Goal: Navigation & Orientation: Find specific page/section

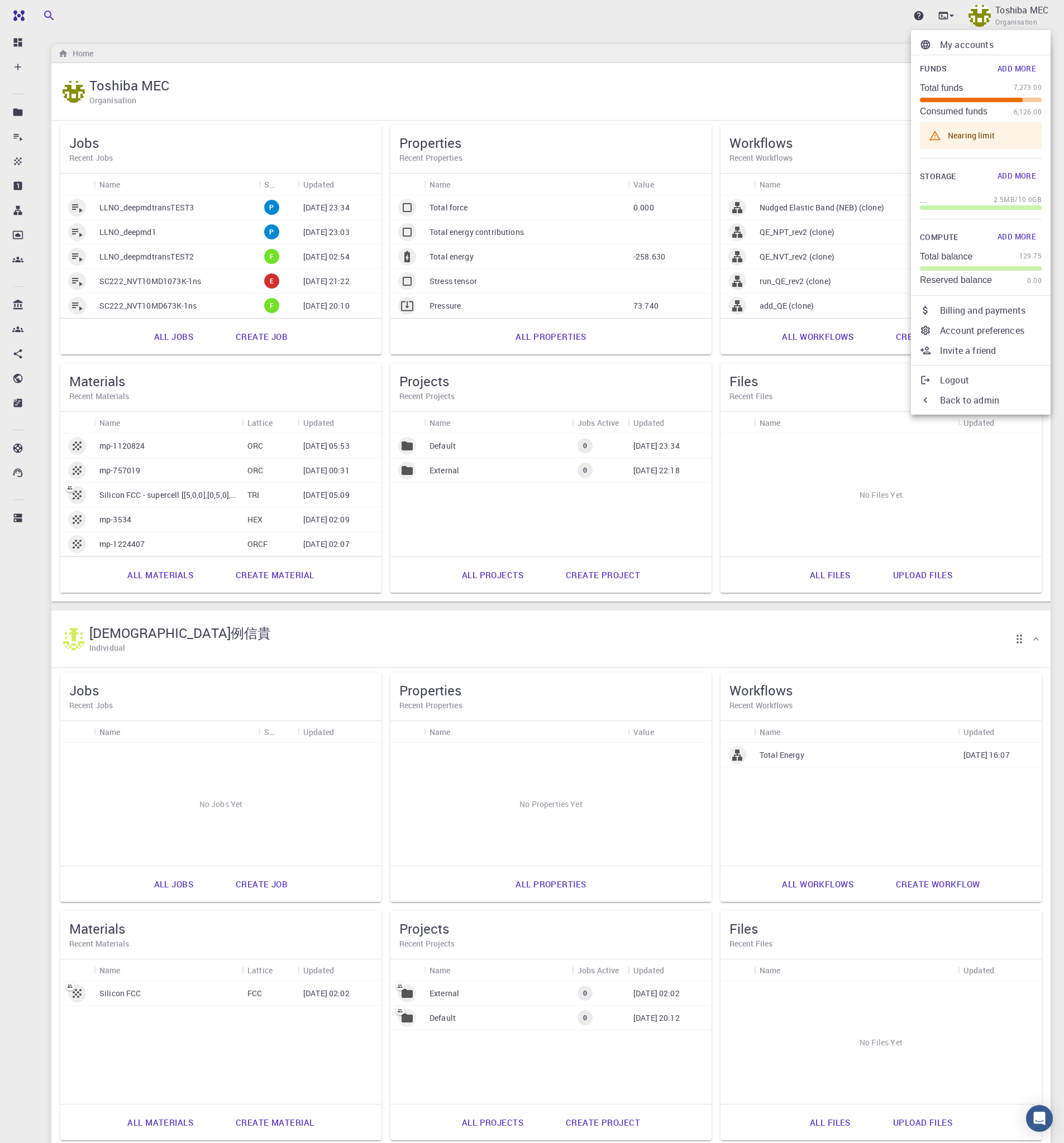
click at [18, 41] on div at bounding box center [532, 571] width 1064 height 1143
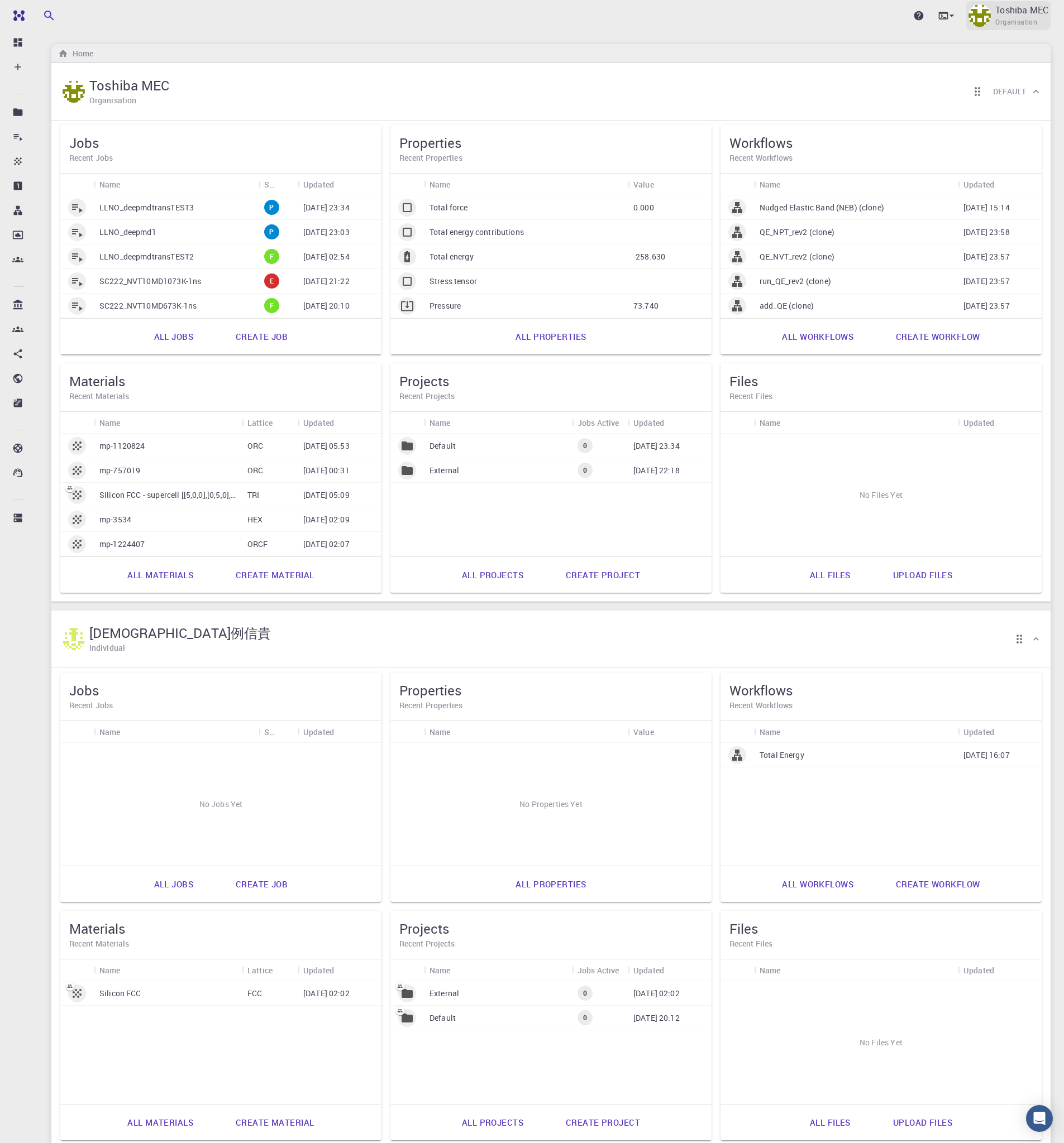
click at [1010, 17] on span "Organisation" at bounding box center [1016, 22] width 42 height 11
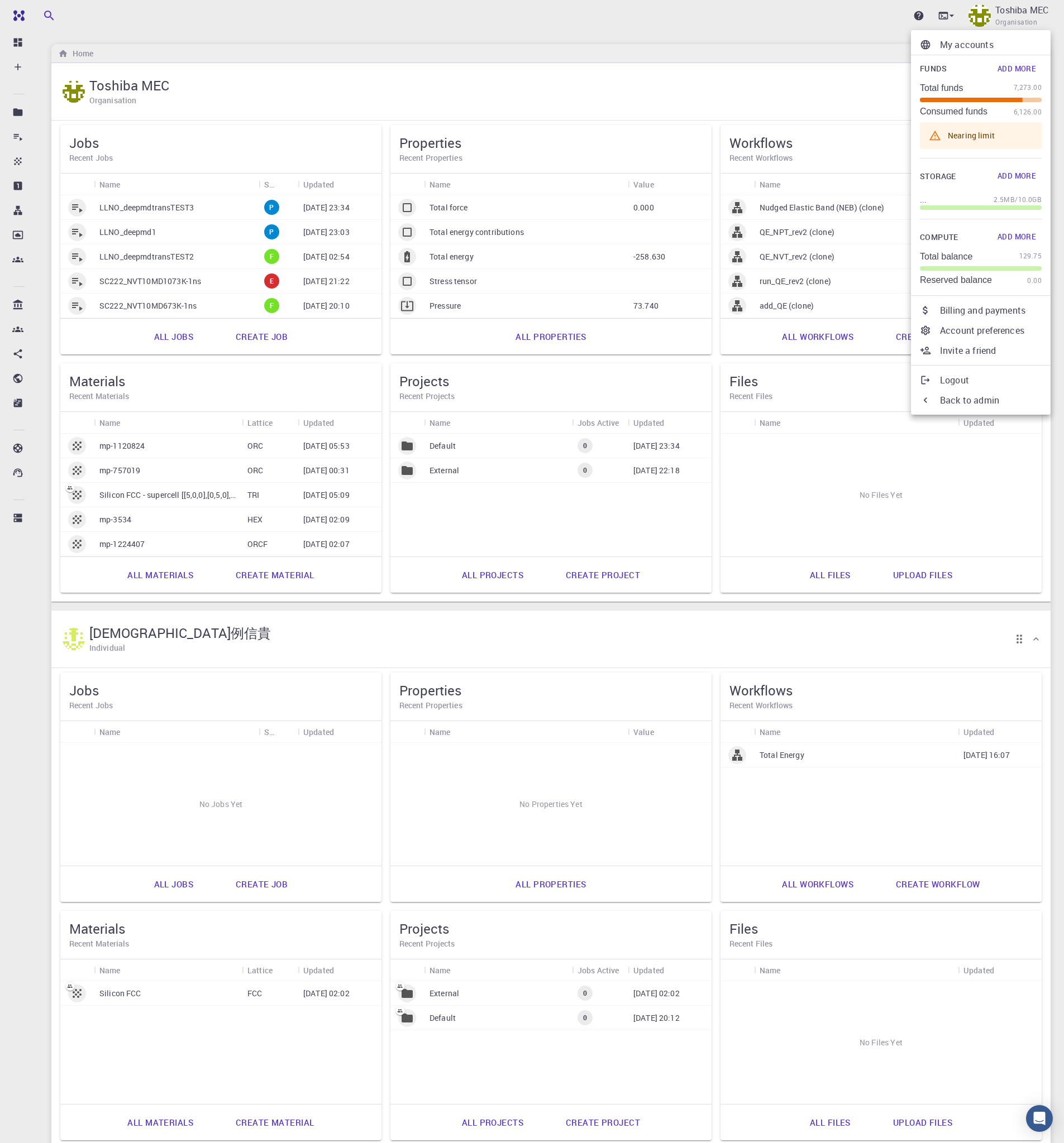
click at [1012, 407] on li "Back to admin" at bounding box center [980, 400] width 140 height 20
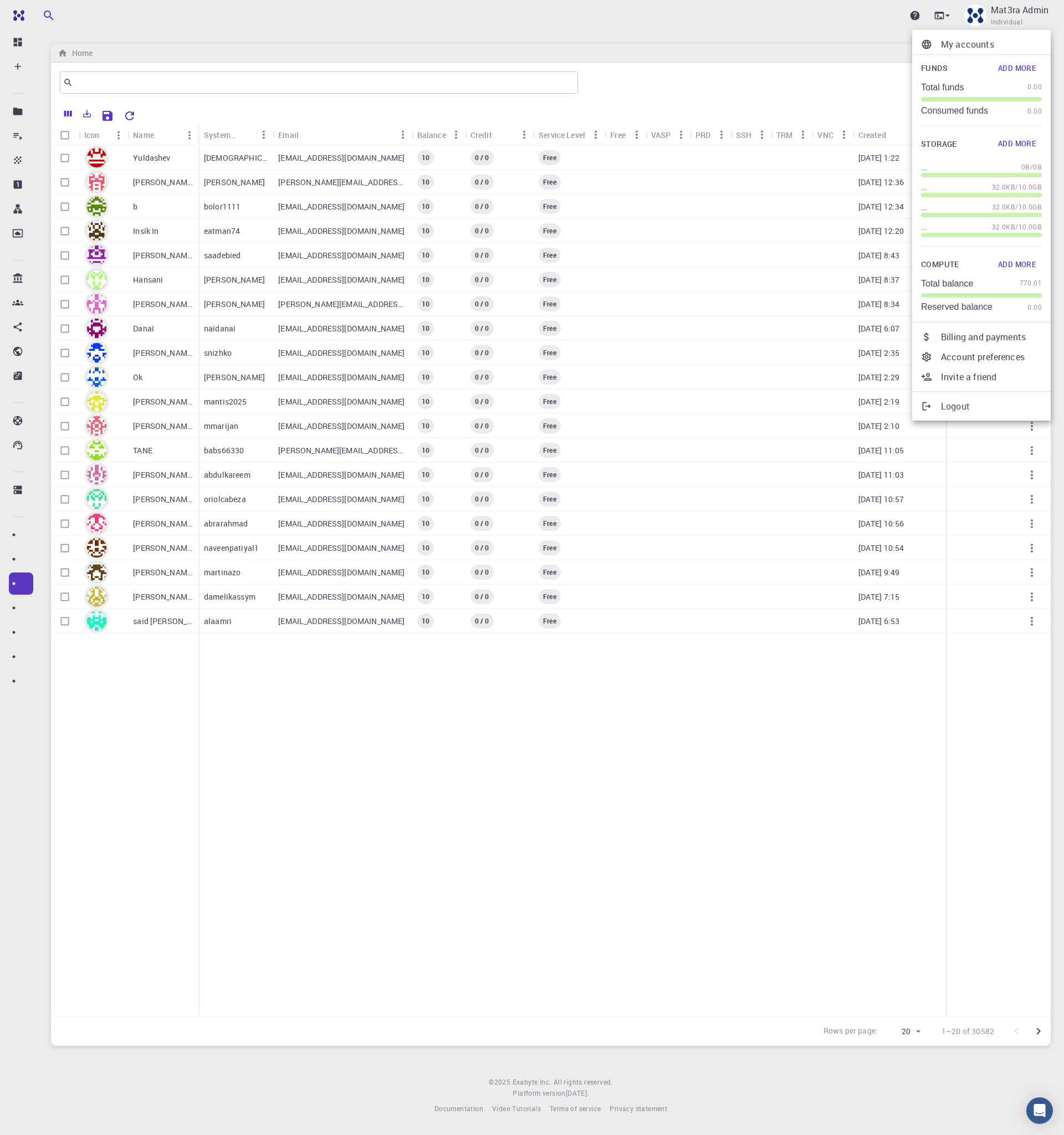
click at [764, 19] on div at bounding box center [532, 567] width 1064 height 1135
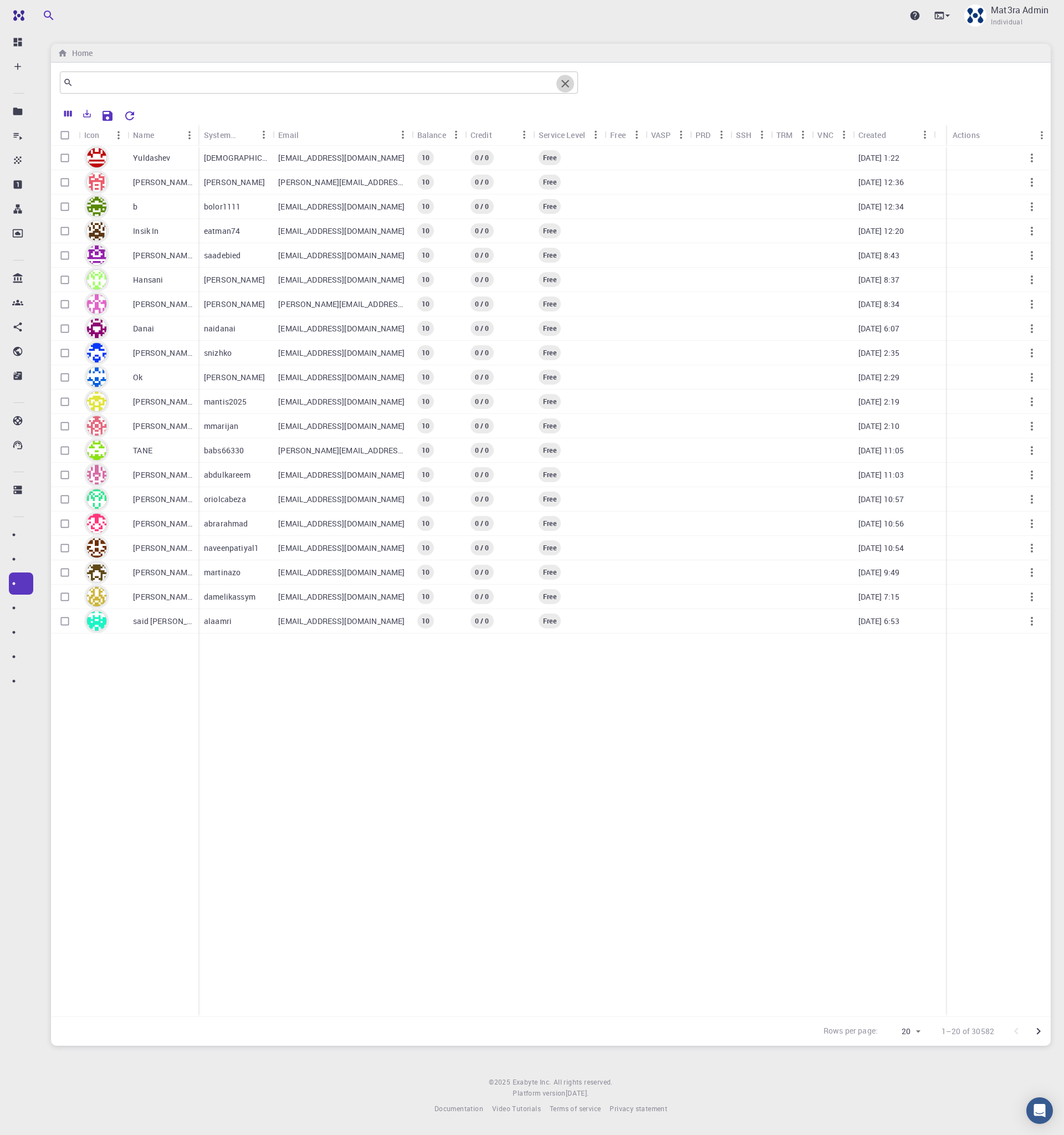
click at [567, 87] on icon "Clear" at bounding box center [565, 83] width 13 height 13
click at [365, 85] on input "text" at bounding box center [315, 83] width 483 height 16
click at [1015, 23] on span "Individual" at bounding box center [1007, 22] width 32 height 11
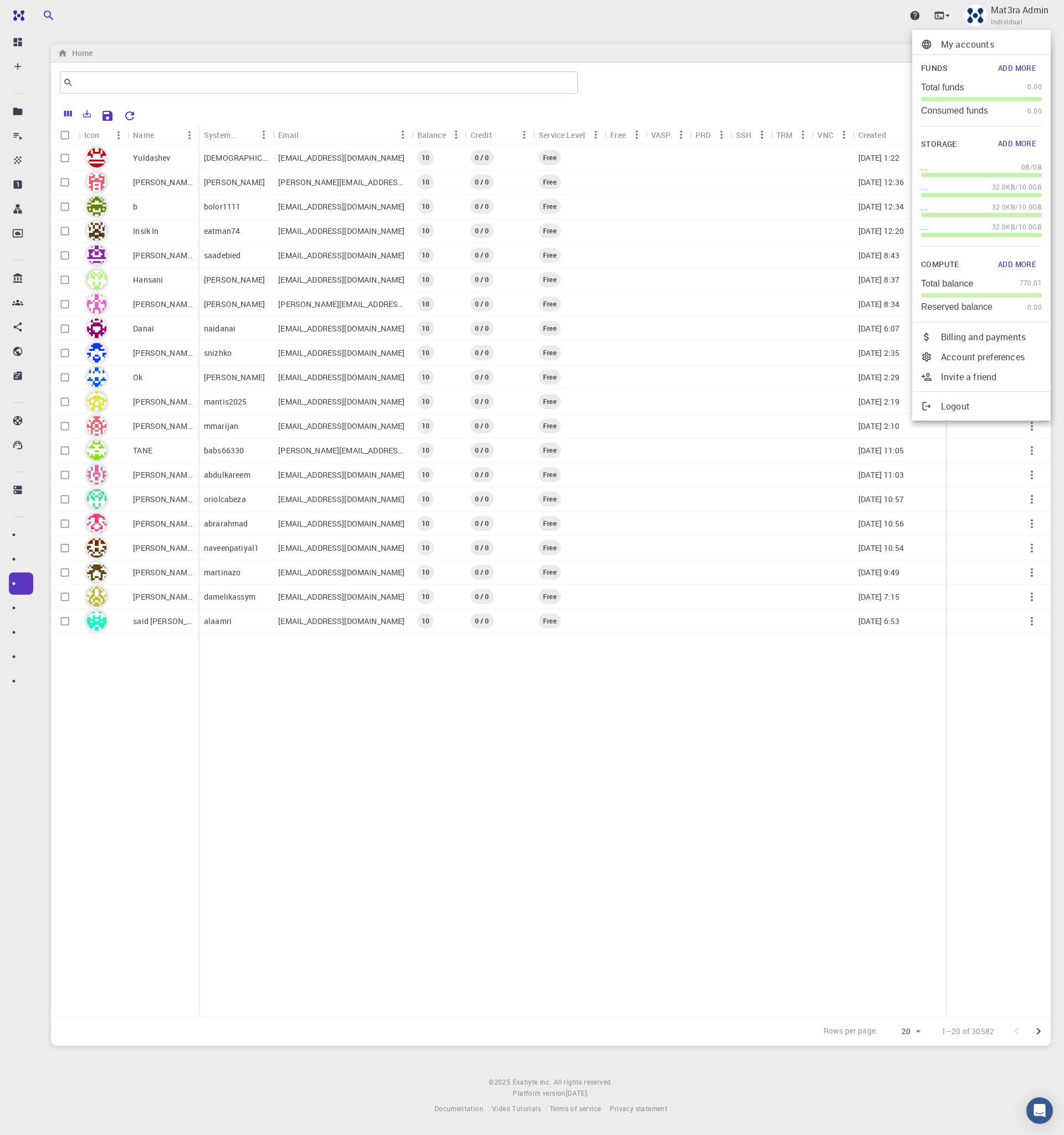
click at [944, 14] on div at bounding box center [532, 567] width 1064 height 1135
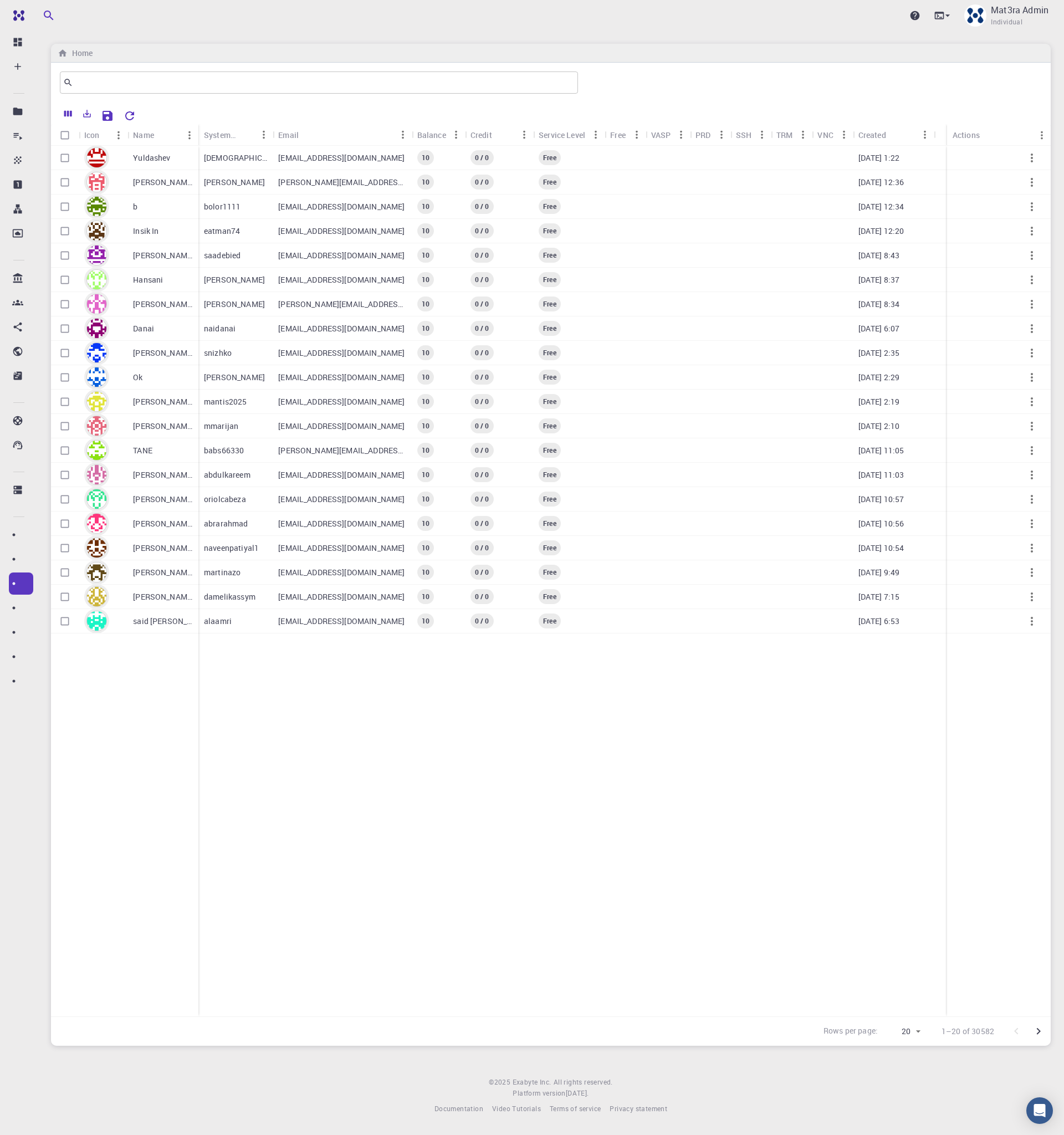
click at [944, 16] on icon at bounding box center [948, 15] width 11 height 11
click at [862, 49] on div "Terminal" at bounding box center [851, 46] width 34 height 13
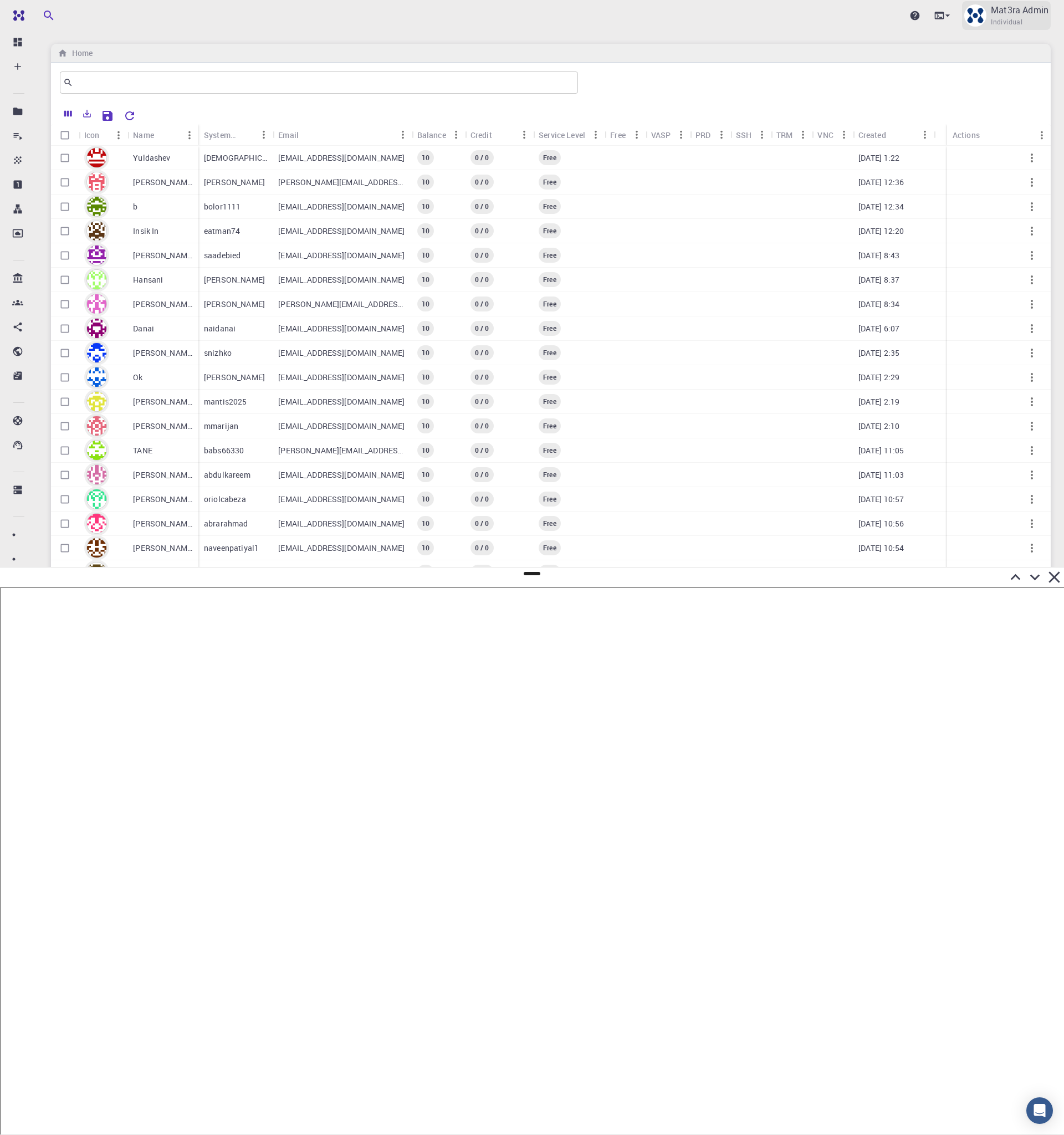
click at [1004, 9] on p "Mat3ra Admin" at bounding box center [1020, 10] width 58 height 13
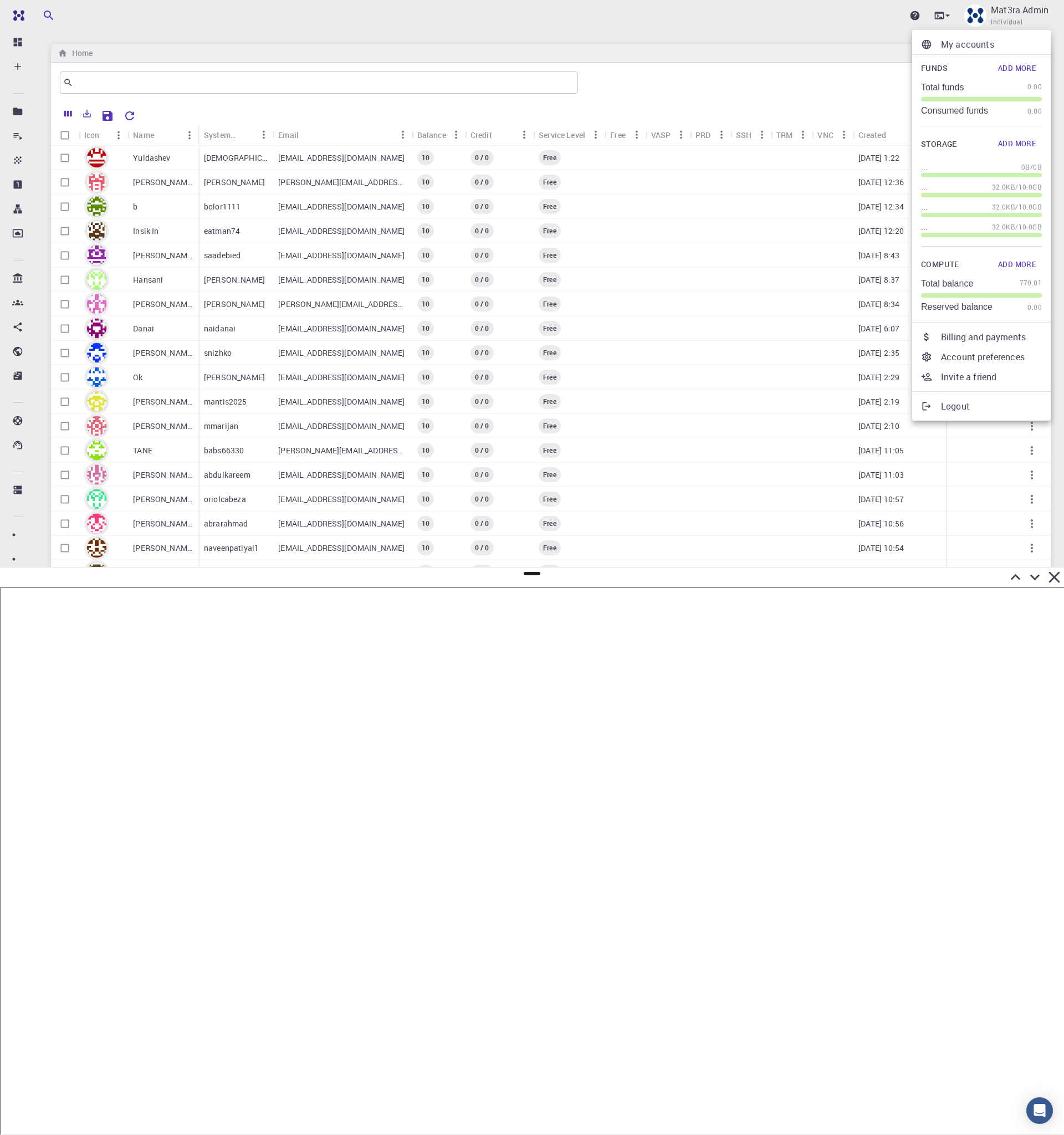
click at [624, 20] on div at bounding box center [532, 567] width 1064 height 1135
